Goal: Task Accomplishment & Management: Manage account settings

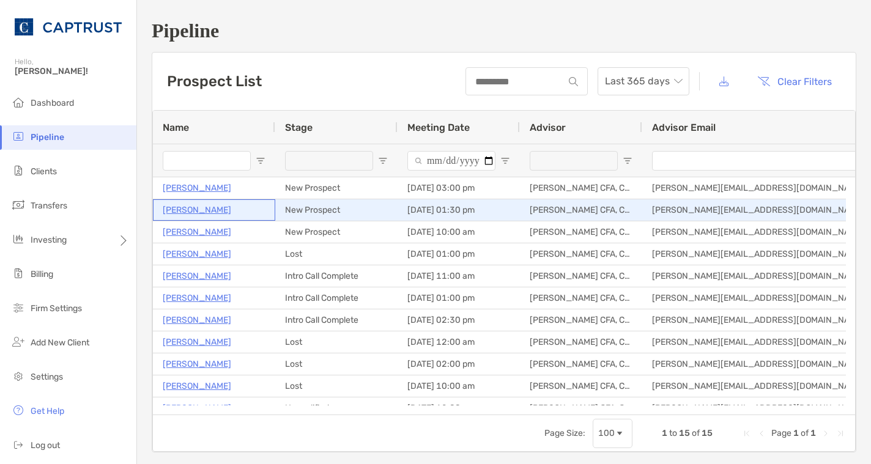
click at [198, 206] on p "[PERSON_NAME]" at bounding box center [197, 210] width 69 height 15
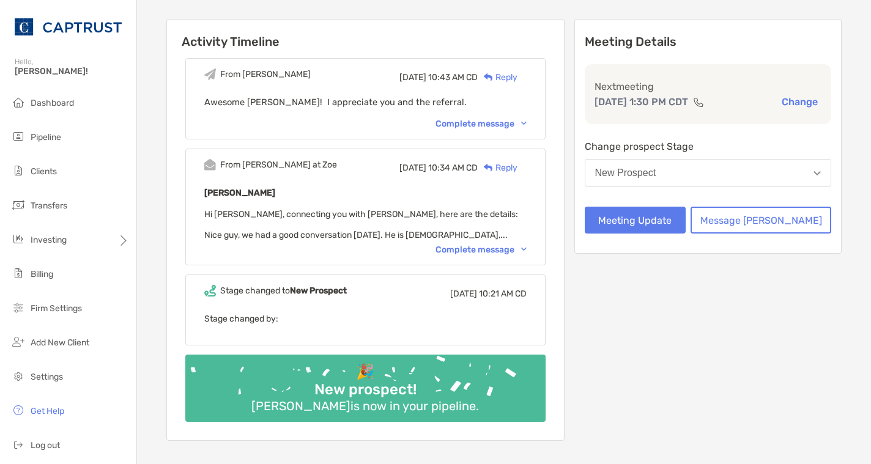
scroll to position [122, 0]
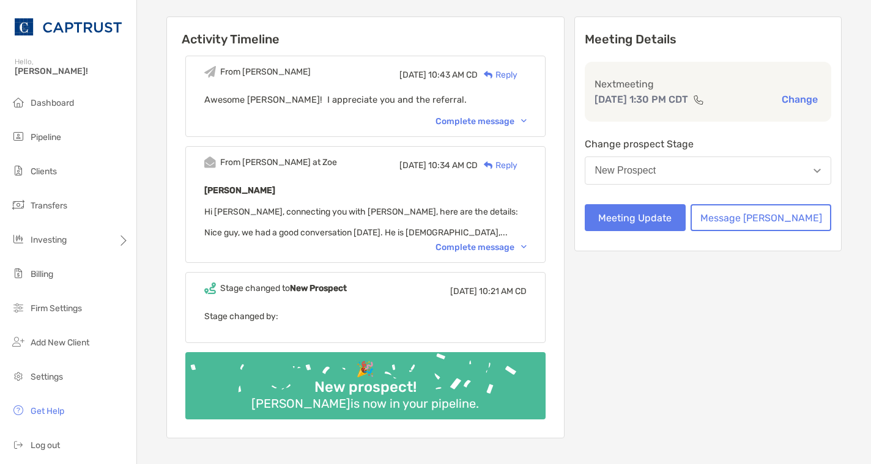
click at [494, 248] on div "Complete message" at bounding box center [481, 247] width 91 height 10
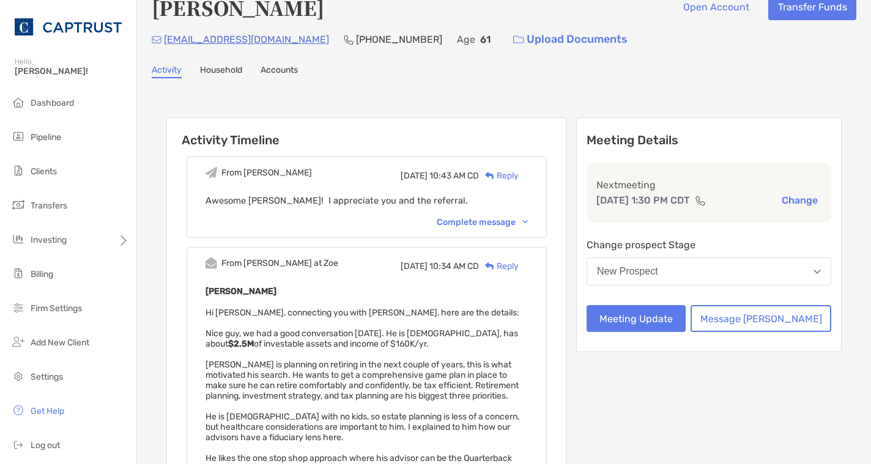
scroll to position [0, 0]
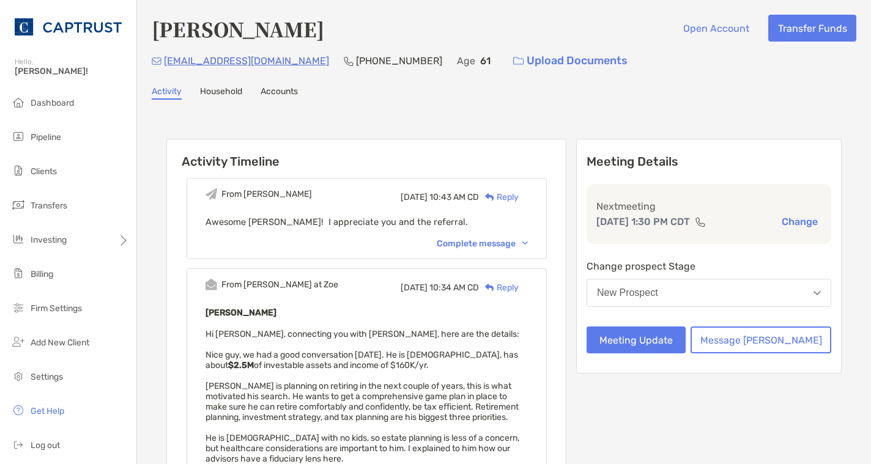
click at [780, 118] on div "Activity Timeline From Justin Wed, Aug 27 10:43 AM CD Reply Awesome Paul! I app…" at bounding box center [504, 450] width 705 height 677
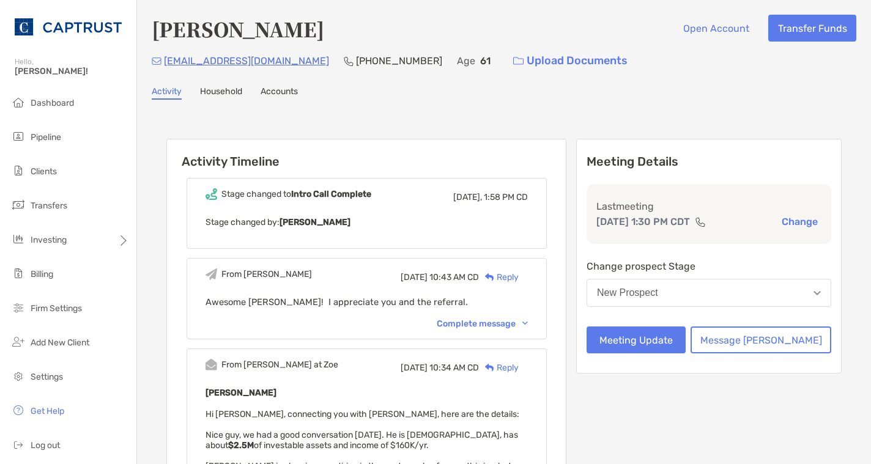
drag, startPoint x: 58, startPoint y: 164, endPoint x: 136, endPoint y: 167, distance: 79.0
click at [58, 164] on li "Clients" at bounding box center [68, 172] width 136 height 24
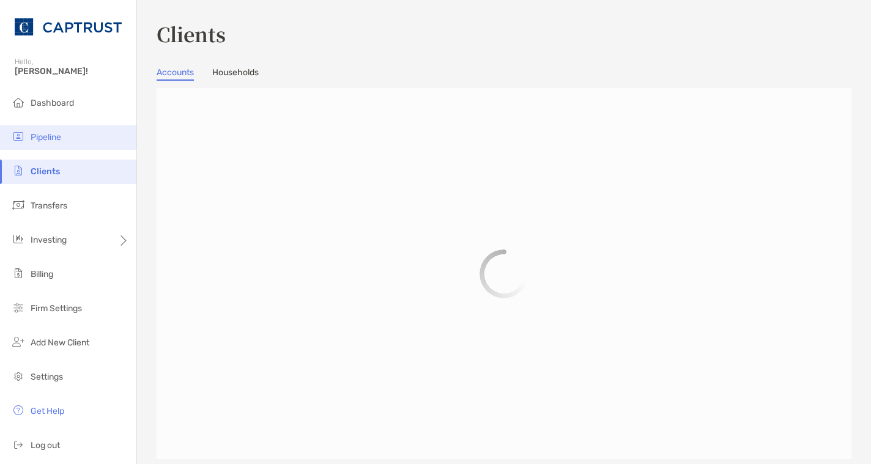
click at [59, 132] on li "Pipeline" at bounding box center [68, 137] width 136 height 24
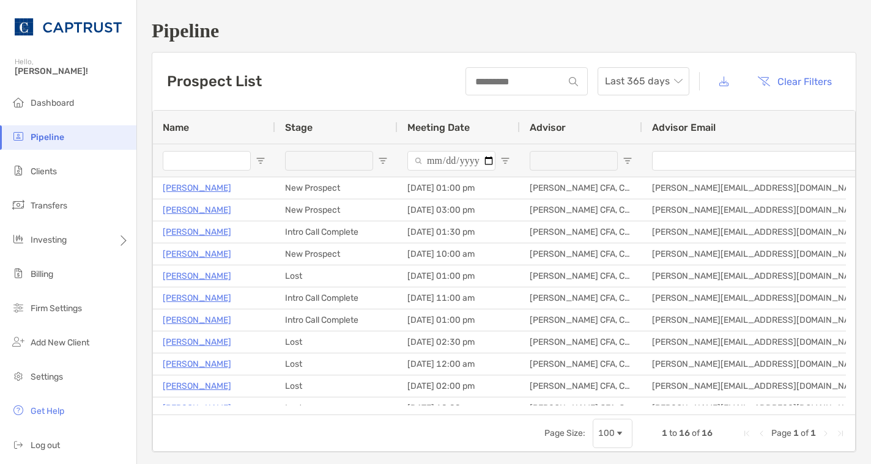
click at [54, 138] on span "Pipeline" at bounding box center [48, 137] width 34 height 10
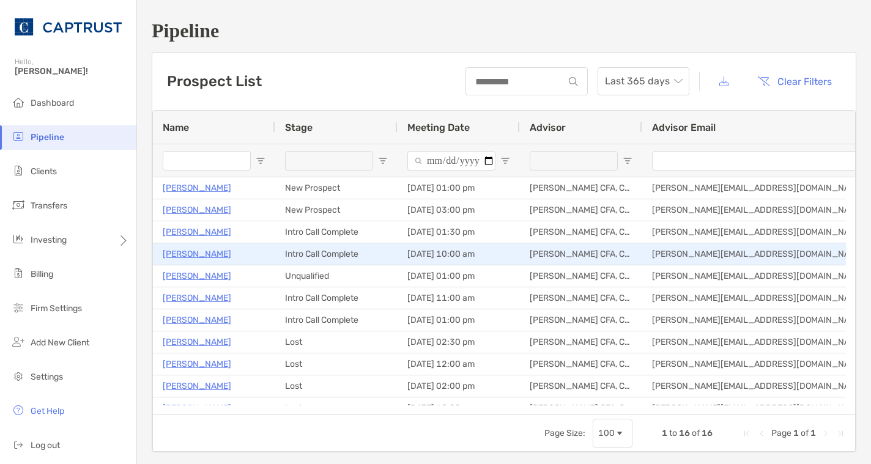
click at [210, 255] on p "Royce Samuel" at bounding box center [197, 254] width 69 height 15
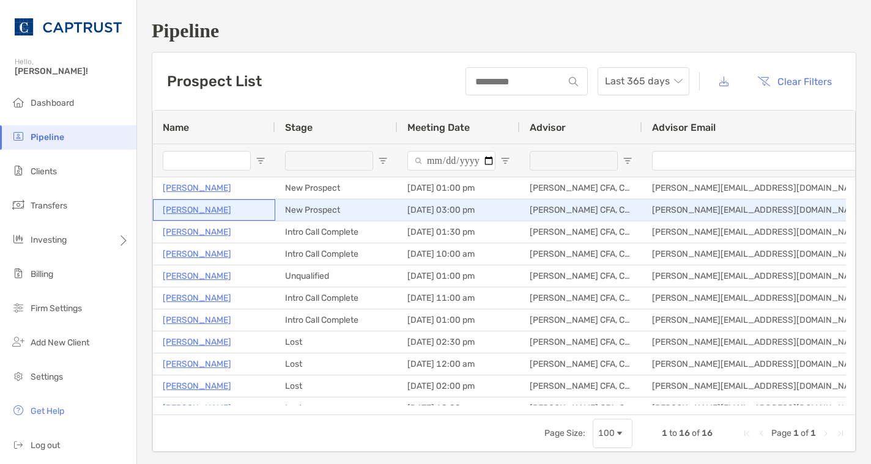
click at [204, 212] on p "Anthony Brogdon" at bounding box center [197, 210] width 69 height 15
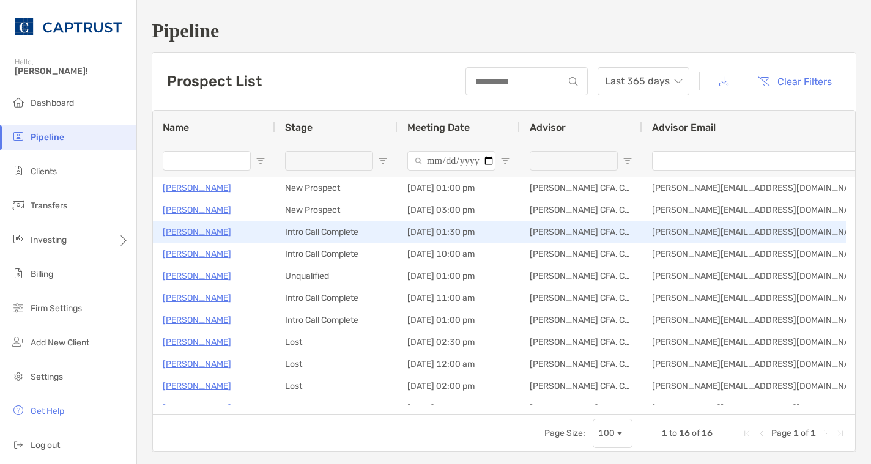
click at [179, 233] on p "Scott Travis" at bounding box center [197, 232] width 69 height 15
click at [212, 231] on p "[PERSON_NAME]" at bounding box center [197, 232] width 69 height 15
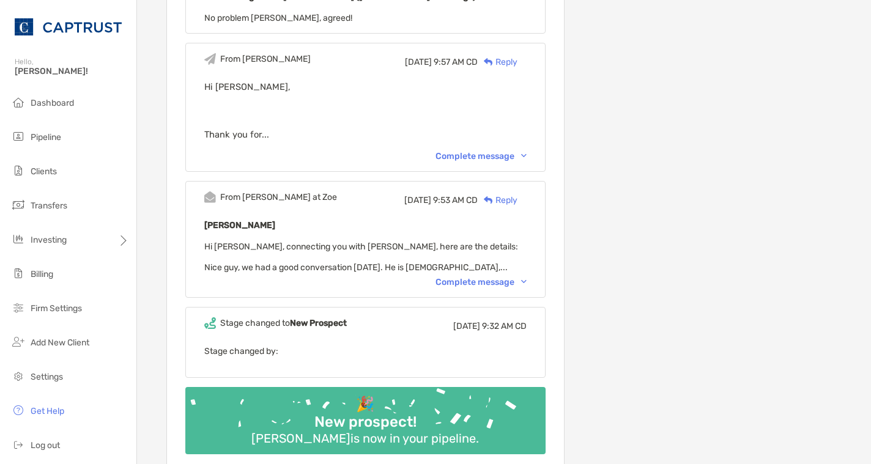
scroll to position [428, 0]
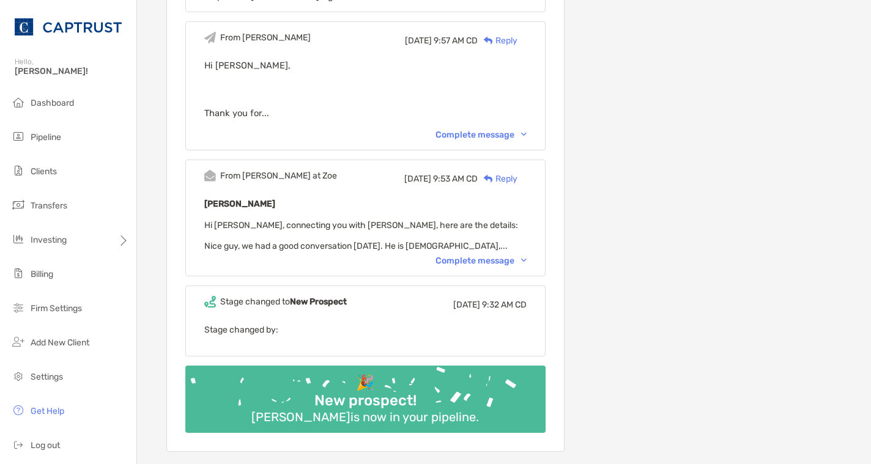
click at [506, 266] on div "Complete message" at bounding box center [481, 261] width 91 height 10
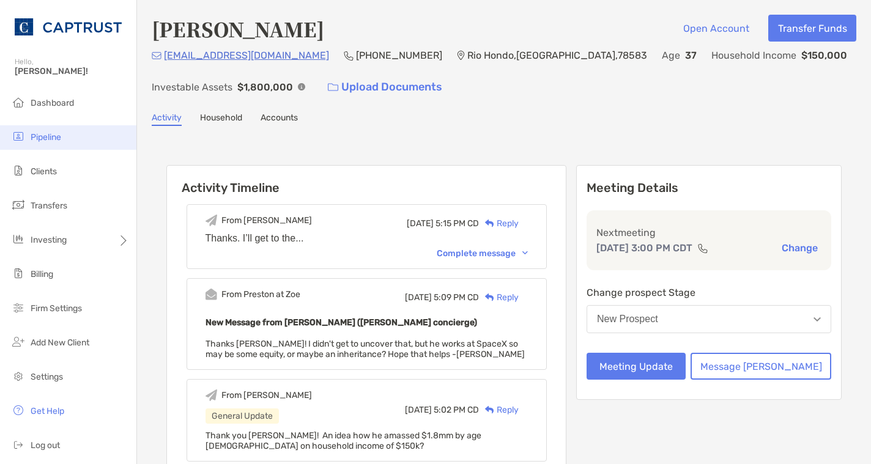
click at [54, 135] on span "Pipeline" at bounding box center [46, 137] width 31 height 10
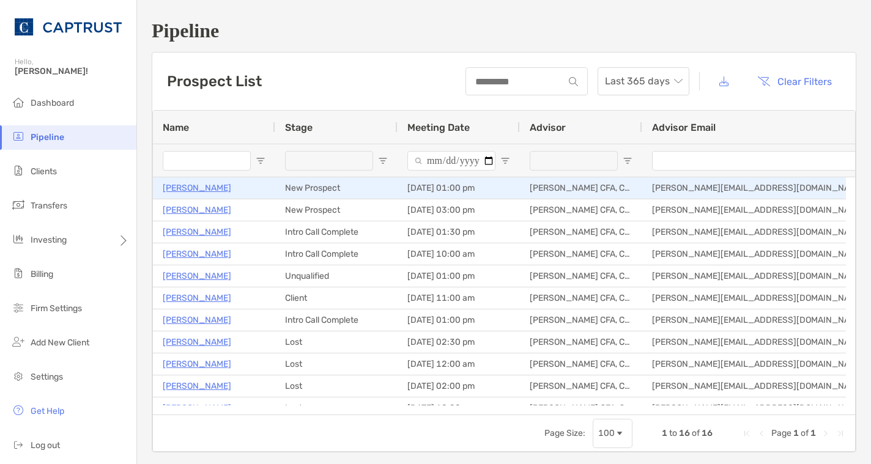
click at [196, 185] on p "Jeff Nobles" at bounding box center [197, 188] width 69 height 15
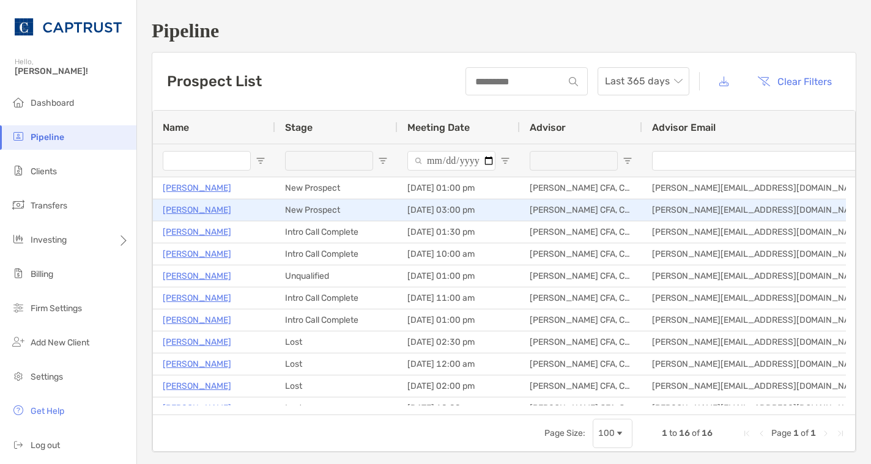
click at [197, 208] on p "[PERSON_NAME]" at bounding box center [197, 210] width 69 height 15
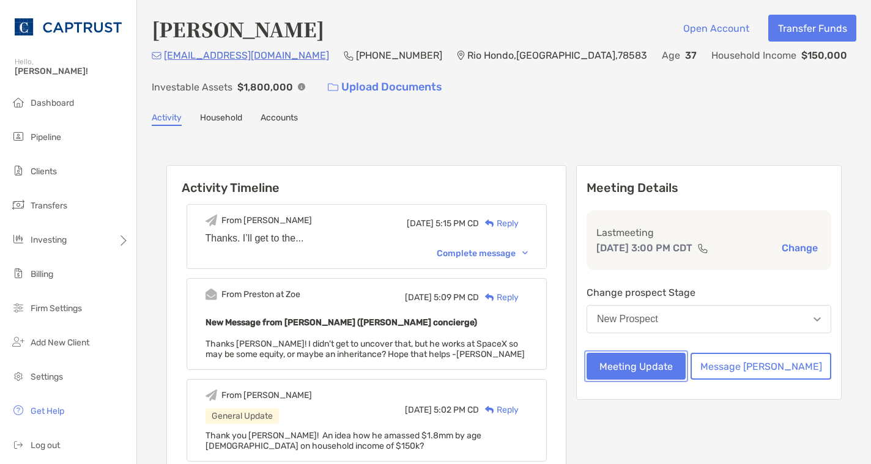
click at [686, 364] on button "Meeting Update" at bounding box center [636, 366] width 99 height 27
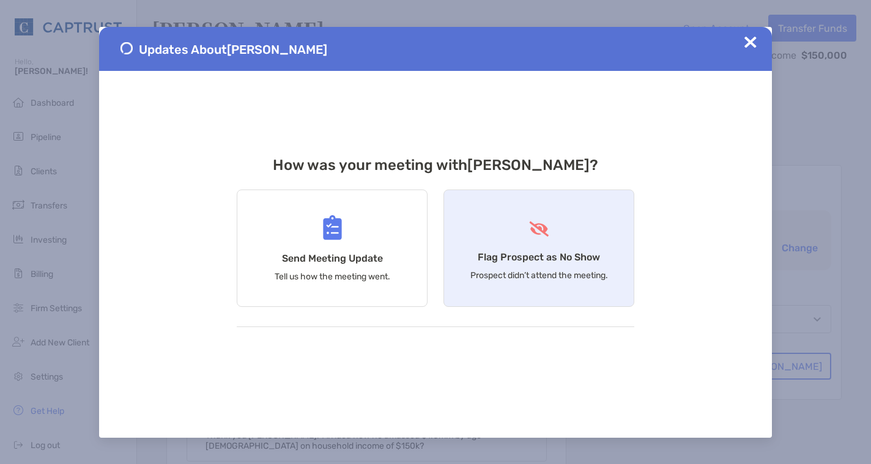
click at [558, 248] on div "Flag Prospect as No Show Prospect didn’t attend the meeting." at bounding box center [539, 248] width 191 height 117
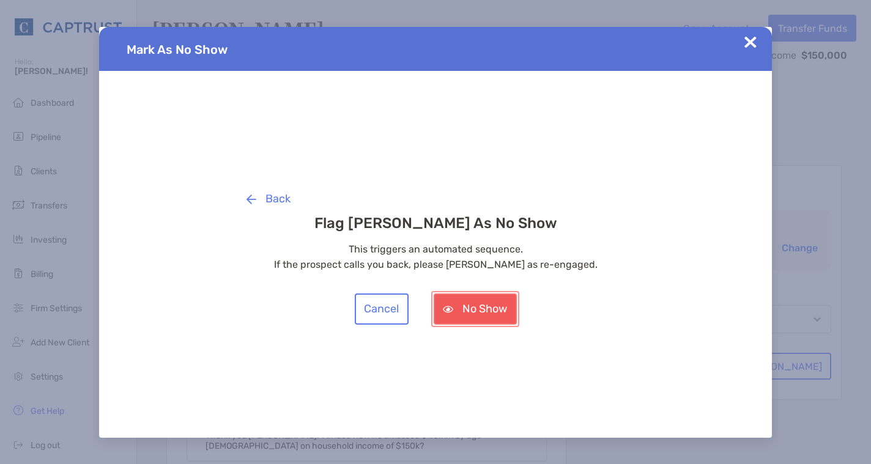
click at [483, 313] on button "No Show" at bounding box center [475, 309] width 83 height 31
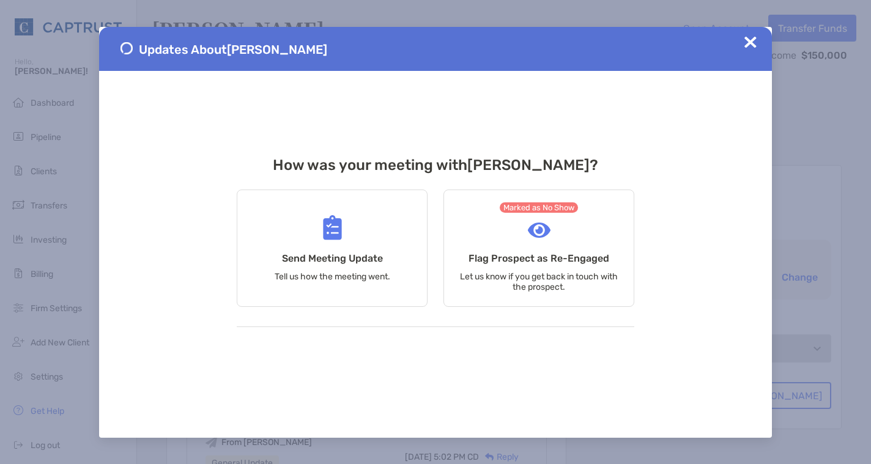
click at [754, 46] on img at bounding box center [751, 42] width 12 height 12
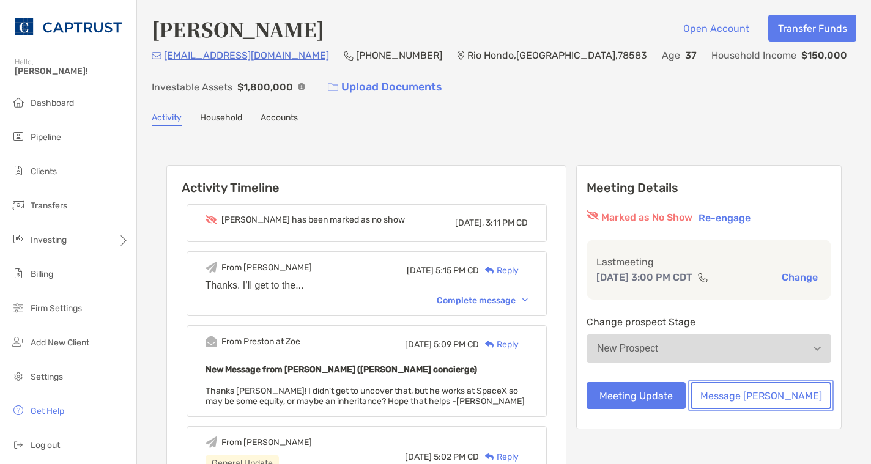
click at [762, 394] on button "Message [PERSON_NAME]" at bounding box center [761, 395] width 141 height 27
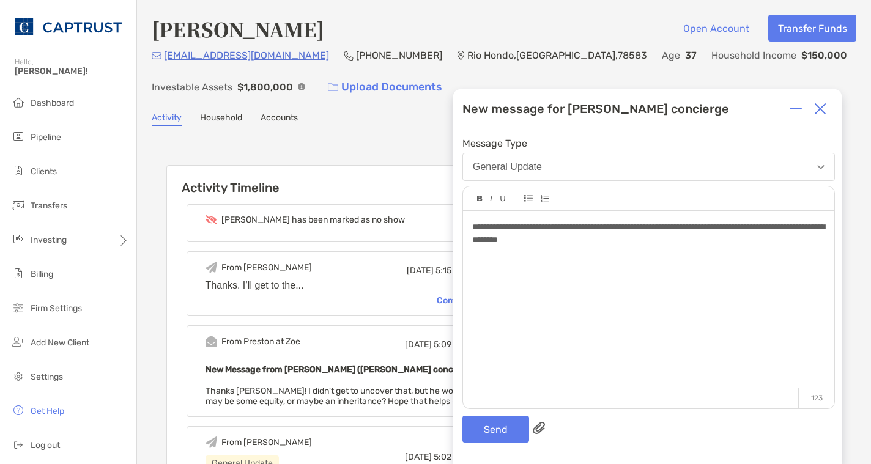
click at [620, 244] on div "**********" at bounding box center [648, 234] width 352 height 26
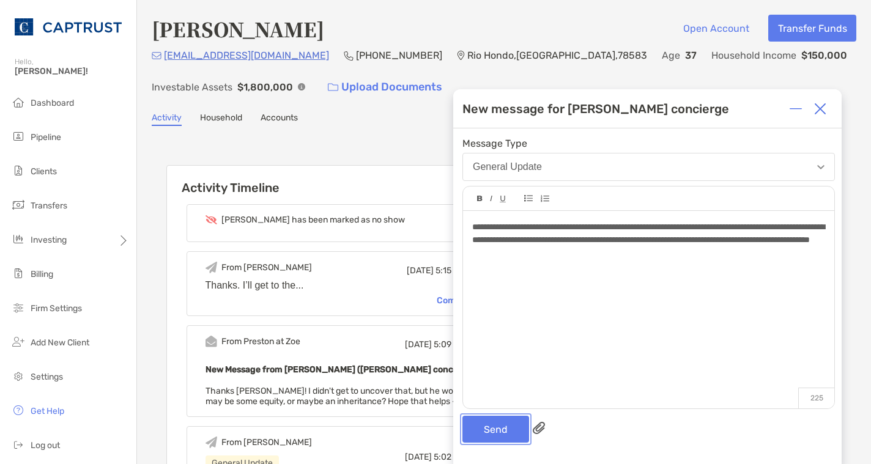
click at [499, 430] on button "Send" at bounding box center [496, 429] width 67 height 27
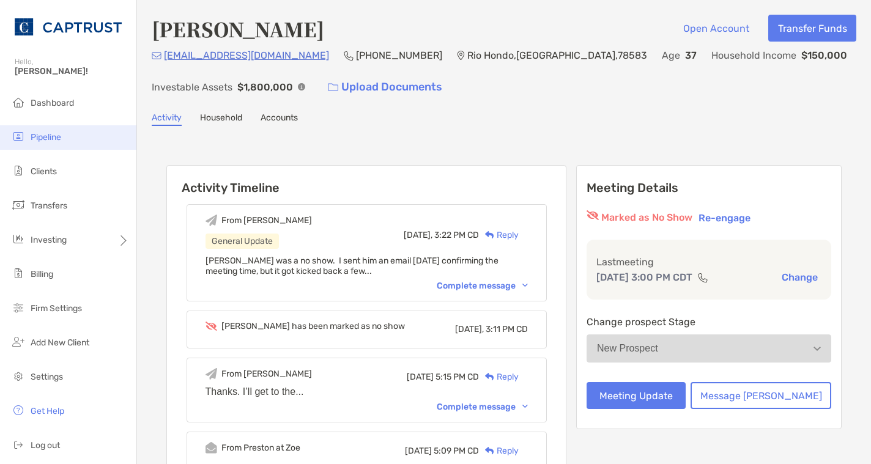
click at [36, 141] on span "Pipeline" at bounding box center [46, 137] width 31 height 10
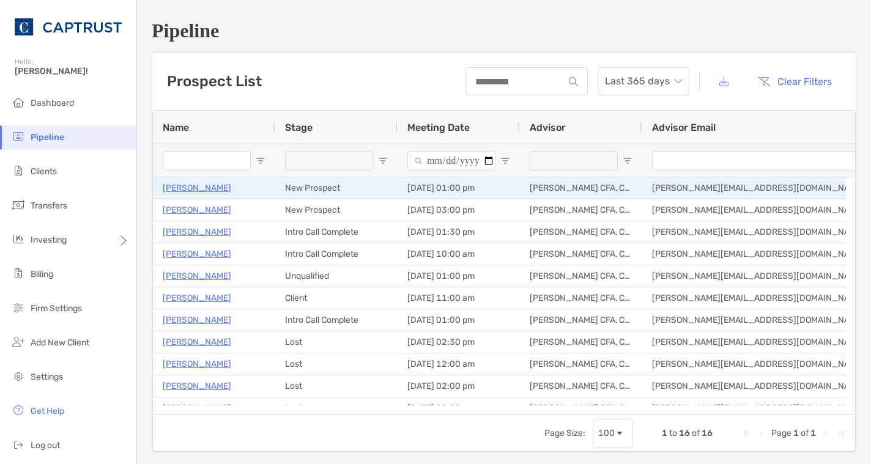
click at [196, 190] on p "[PERSON_NAME]" at bounding box center [197, 188] width 69 height 15
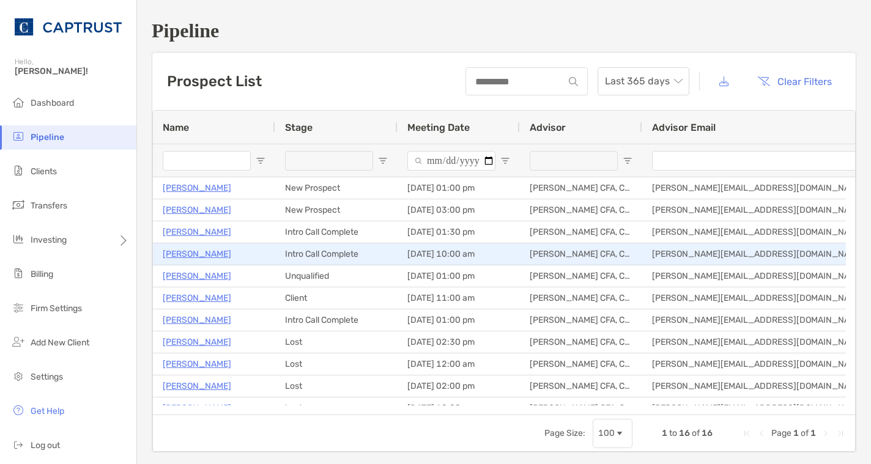
click at [204, 259] on p "[PERSON_NAME]" at bounding box center [197, 254] width 69 height 15
